Goal: Transaction & Acquisition: Purchase product/service

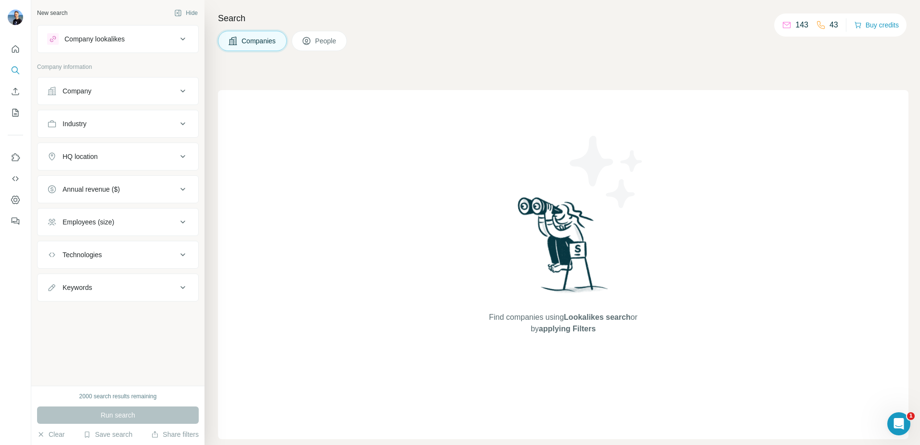
click at [252, 41] on span "Companies" at bounding box center [259, 41] width 35 height 10
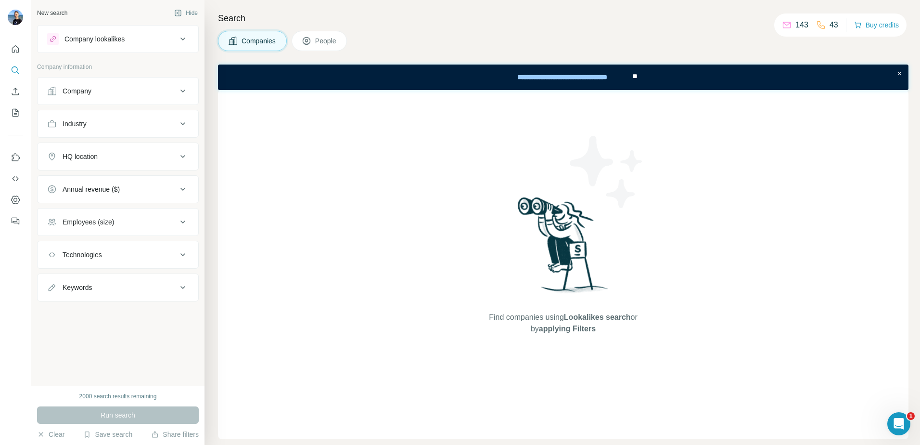
click at [112, 83] on button "Company" at bounding box center [118, 90] width 161 height 23
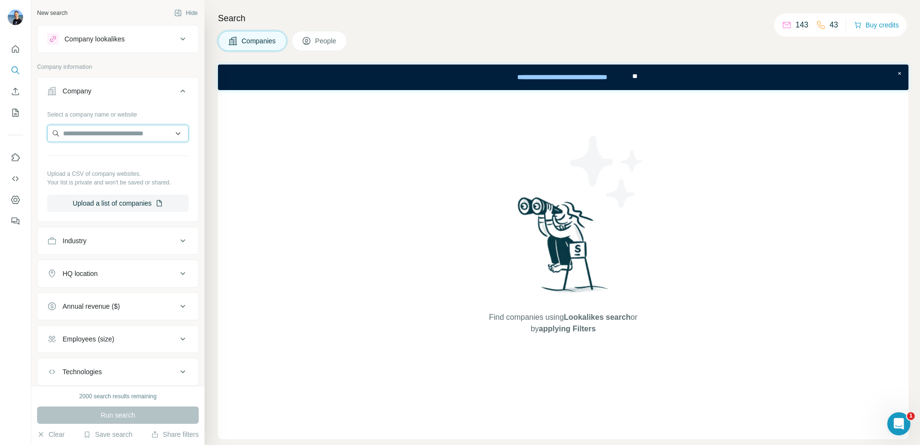
click at [102, 128] on input "text" at bounding box center [117, 133] width 141 height 17
type input "**********"
click at [94, 153] on p "mitrefinch.uk" at bounding box center [102, 155] width 54 height 10
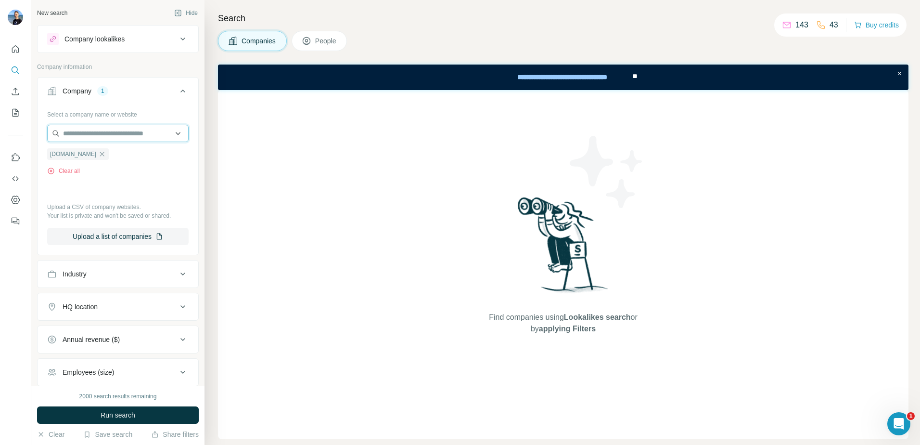
click at [124, 130] on input "text" at bounding box center [117, 133] width 141 height 17
click at [94, 132] on input "text" at bounding box center [117, 133] width 141 height 17
click at [71, 136] on input "**********" at bounding box center [117, 133] width 141 height 17
type input "**********"
click at [140, 183] on div "Select a company name or website mitrefinch.uk Clear all Upload a CSV of compan…" at bounding box center [117, 175] width 141 height 139
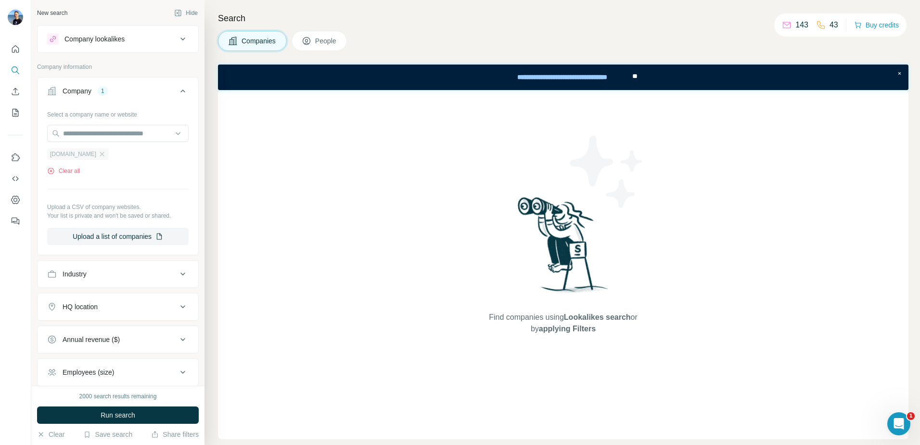
click at [64, 152] on span "mitrefinch.uk" at bounding box center [73, 154] width 46 height 9
click at [82, 90] on div "Company" at bounding box center [77, 91] width 29 height 10
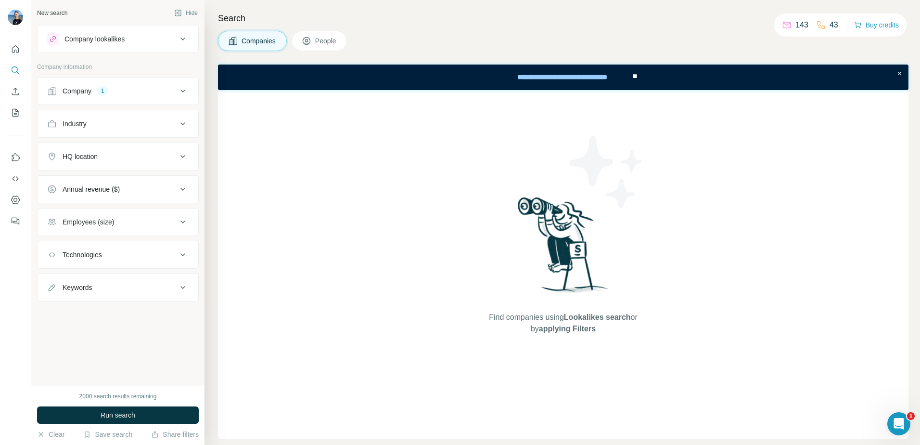
click at [82, 90] on div "Company" at bounding box center [77, 91] width 29 height 10
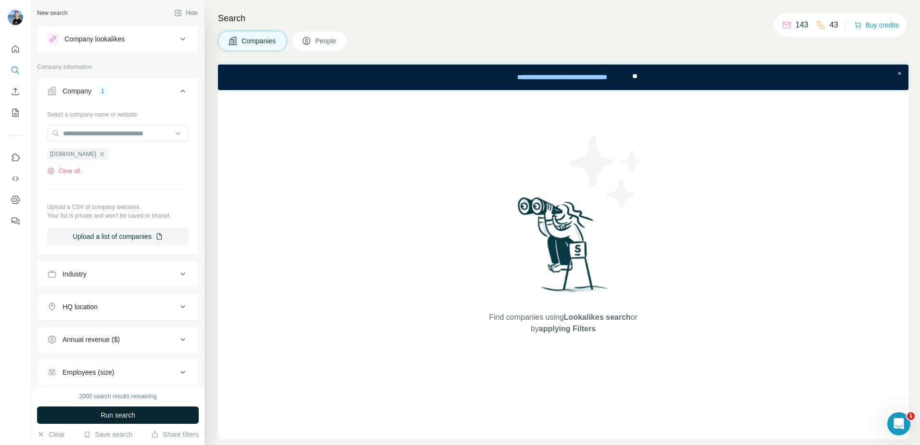
click at [94, 414] on button "Run search" at bounding box center [118, 414] width 162 height 17
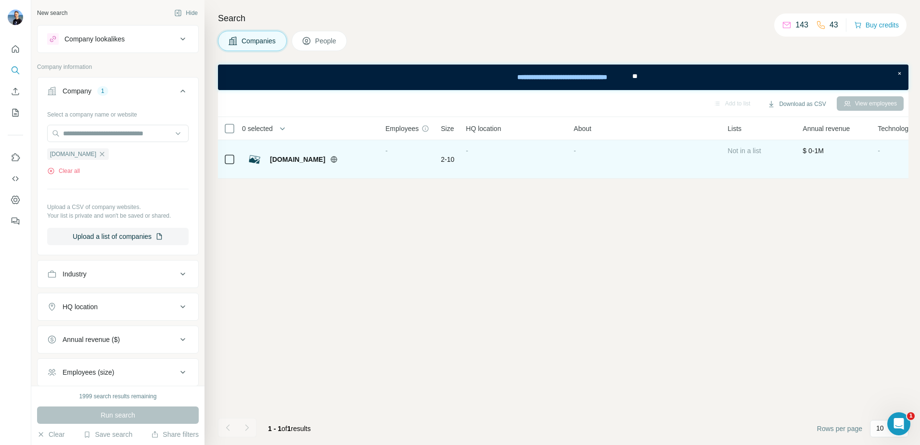
click at [298, 161] on span "mitrefinch.uk" at bounding box center [297, 159] width 55 height 10
click at [297, 155] on span "mitrefinch.uk" at bounding box center [297, 159] width 55 height 10
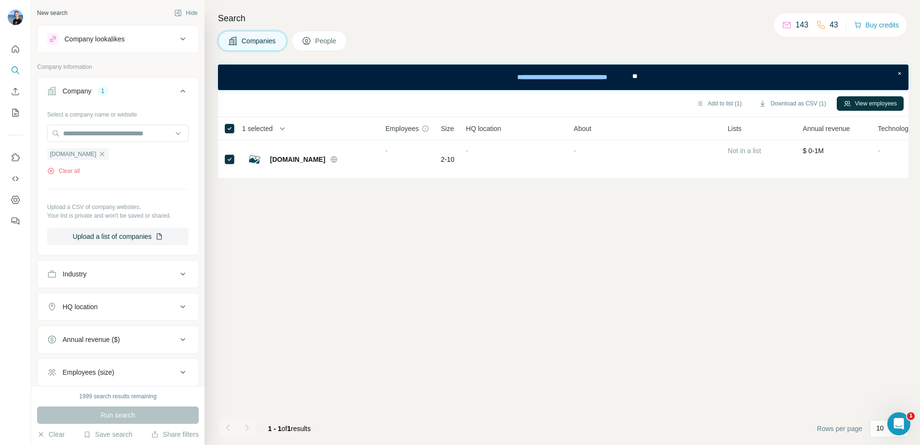
click at [327, 46] on button "People" at bounding box center [320, 41] width 56 height 20
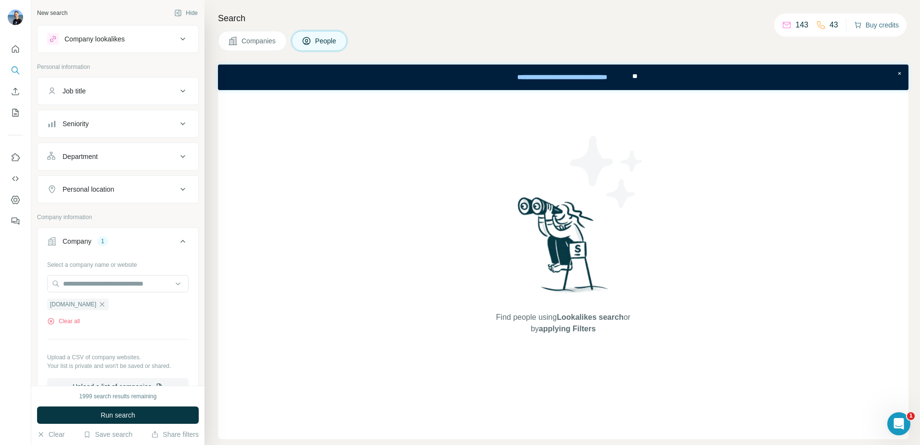
click at [877, 24] on button "Buy credits" at bounding box center [876, 24] width 45 height 13
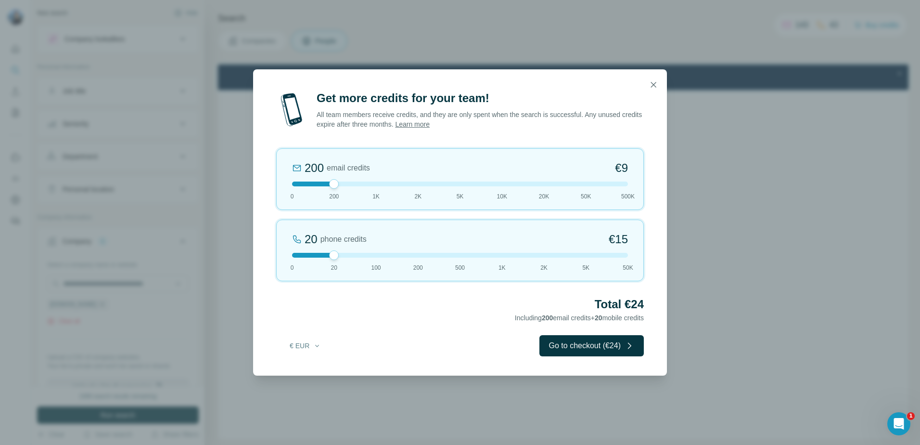
drag, startPoint x: 333, startPoint y: 185, endPoint x: 318, endPoint y: 186, distance: 14.9
click at [318, 186] on div "200 email credits €9 0 200 1K 2K 5K 10K 20K 50K 500K" at bounding box center [460, 179] width 368 height 62
click at [323, 183] on div at bounding box center [460, 183] width 336 height 5
click at [310, 181] on div at bounding box center [460, 183] width 336 height 5
drag, startPoint x: 294, startPoint y: 186, endPoint x: 317, endPoint y: 182, distance: 23.0
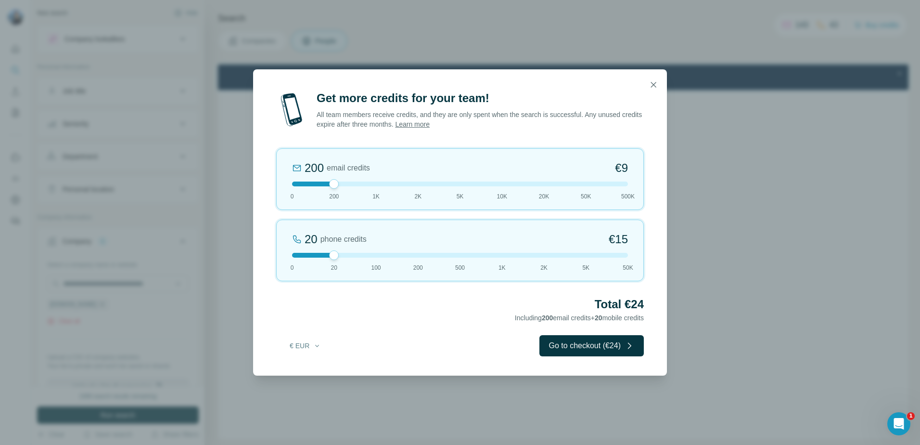
click at [318, 182] on div at bounding box center [460, 183] width 336 height 5
drag, startPoint x: 340, startPoint y: 253, endPoint x: 373, endPoint y: 255, distance: 32.8
click at [373, 255] on div at bounding box center [376, 255] width 10 height 10
click at [335, 254] on div at bounding box center [460, 255] width 336 height 5
click at [590, 346] on button "Go to checkout (€24)" at bounding box center [591, 345] width 104 height 21
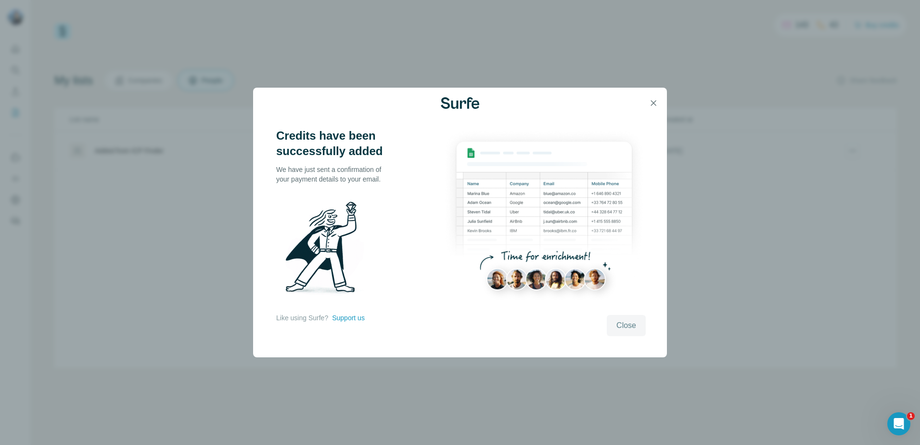
click at [624, 325] on span "Close" at bounding box center [626, 325] width 20 height 12
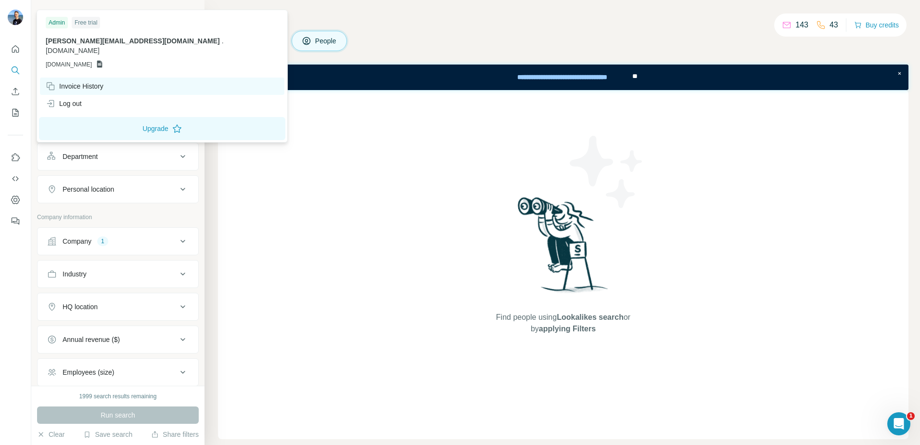
click at [72, 81] on div "Invoice History" at bounding box center [75, 86] width 58 height 10
